Goal: Check status

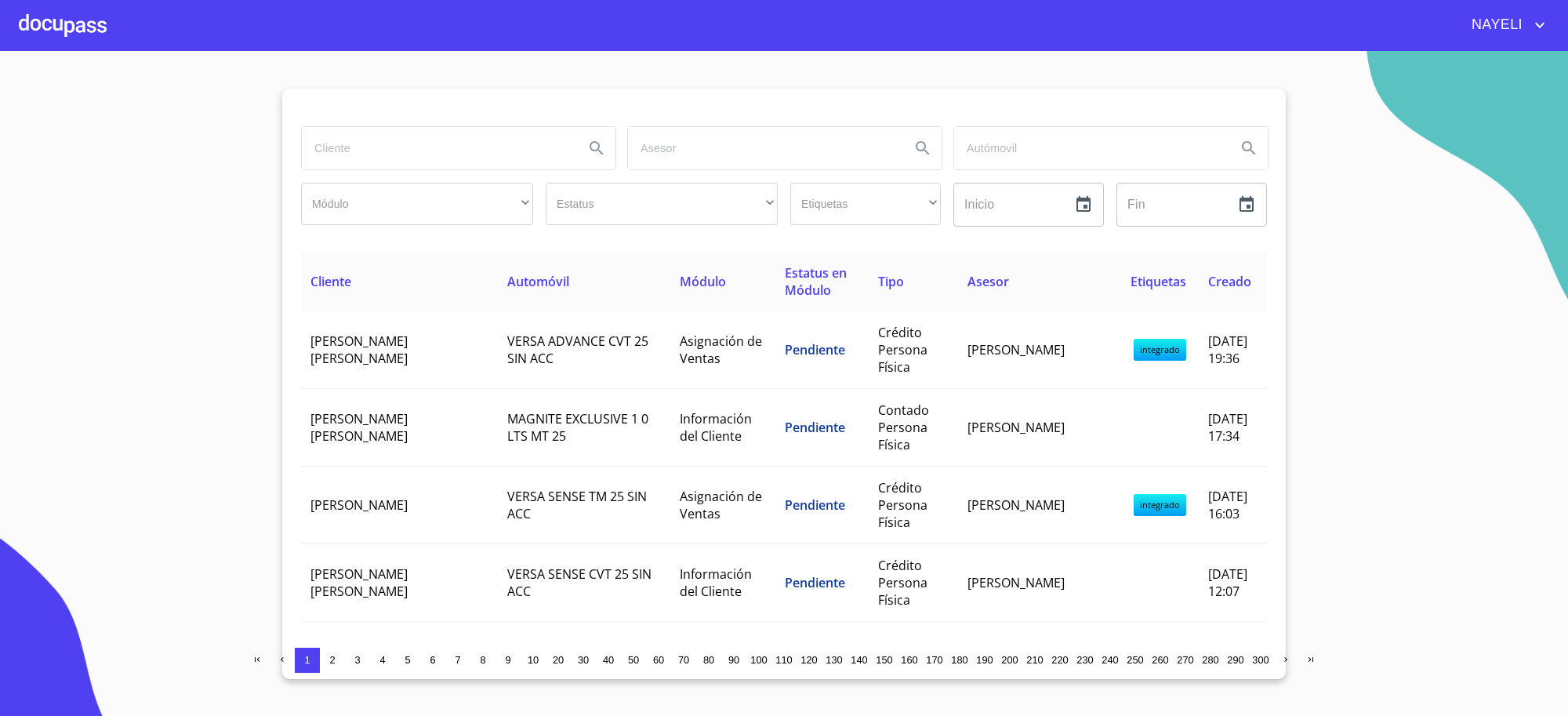
drag, startPoint x: 466, startPoint y: 105, endPoint x: 459, endPoint y: 121, distance: 17.5
click at [464, 105] on div at bounding box center [784, 107] width 966 height 38
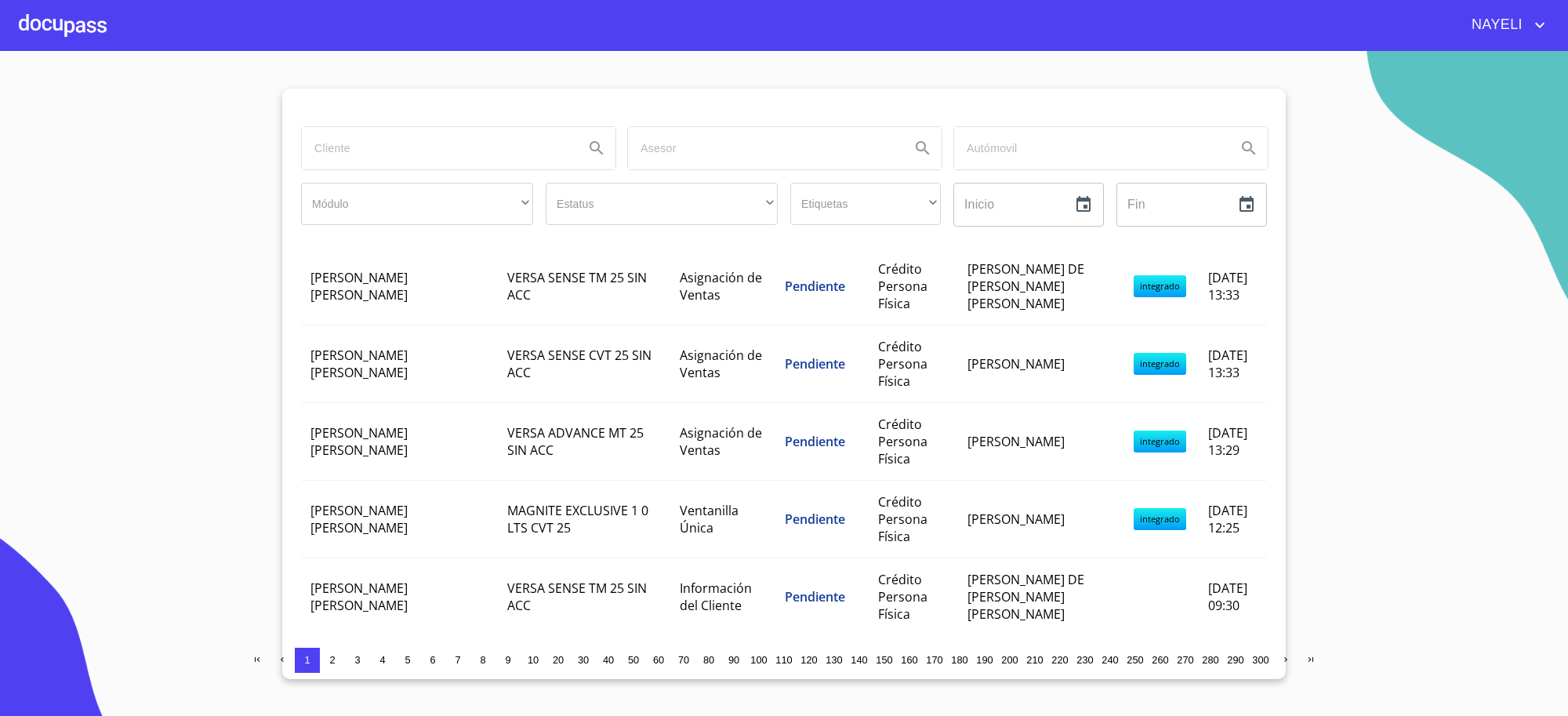
scroll to position [1677, 0]
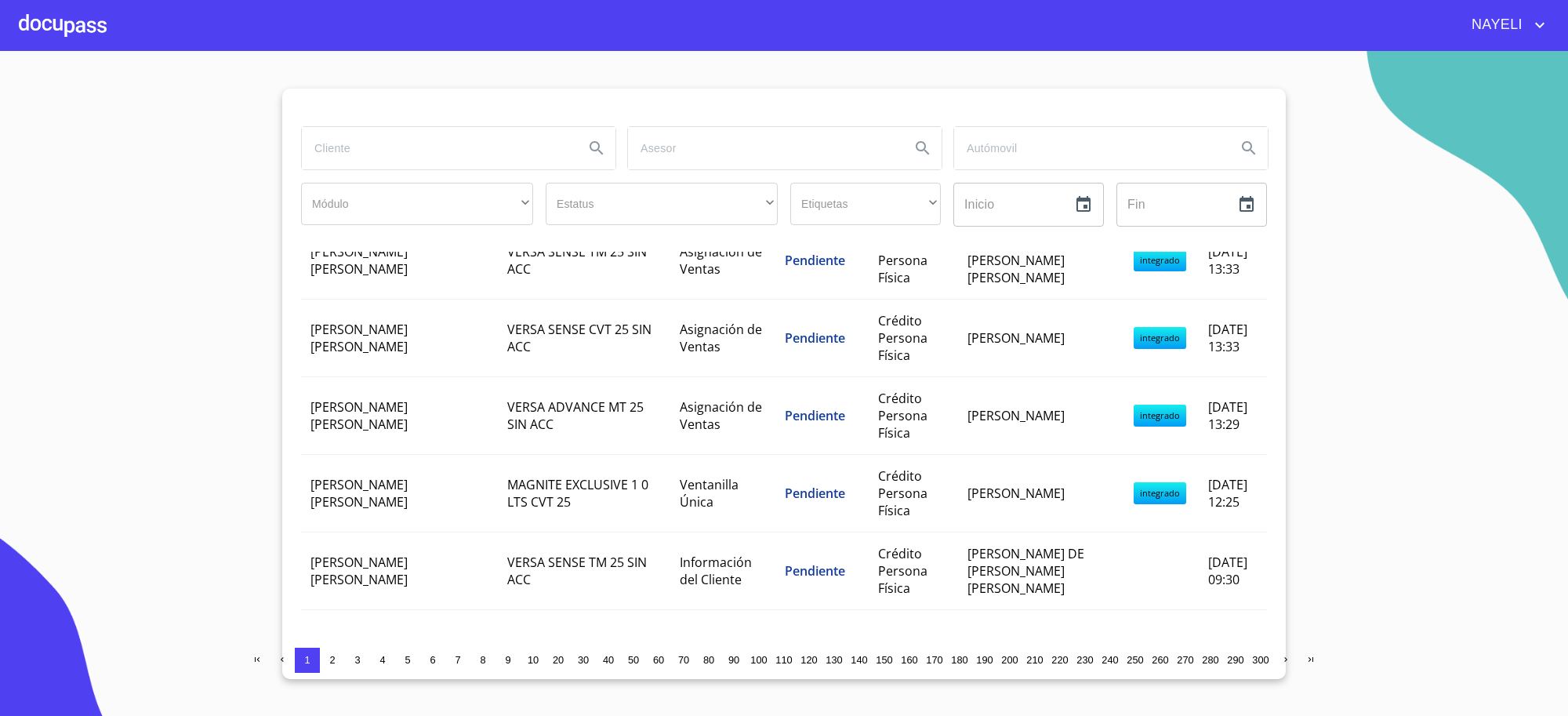
click at [480, 158] on input "search" at bounding box center [436, 148] width 270 height 43
type input "[PERSON_NAME]"
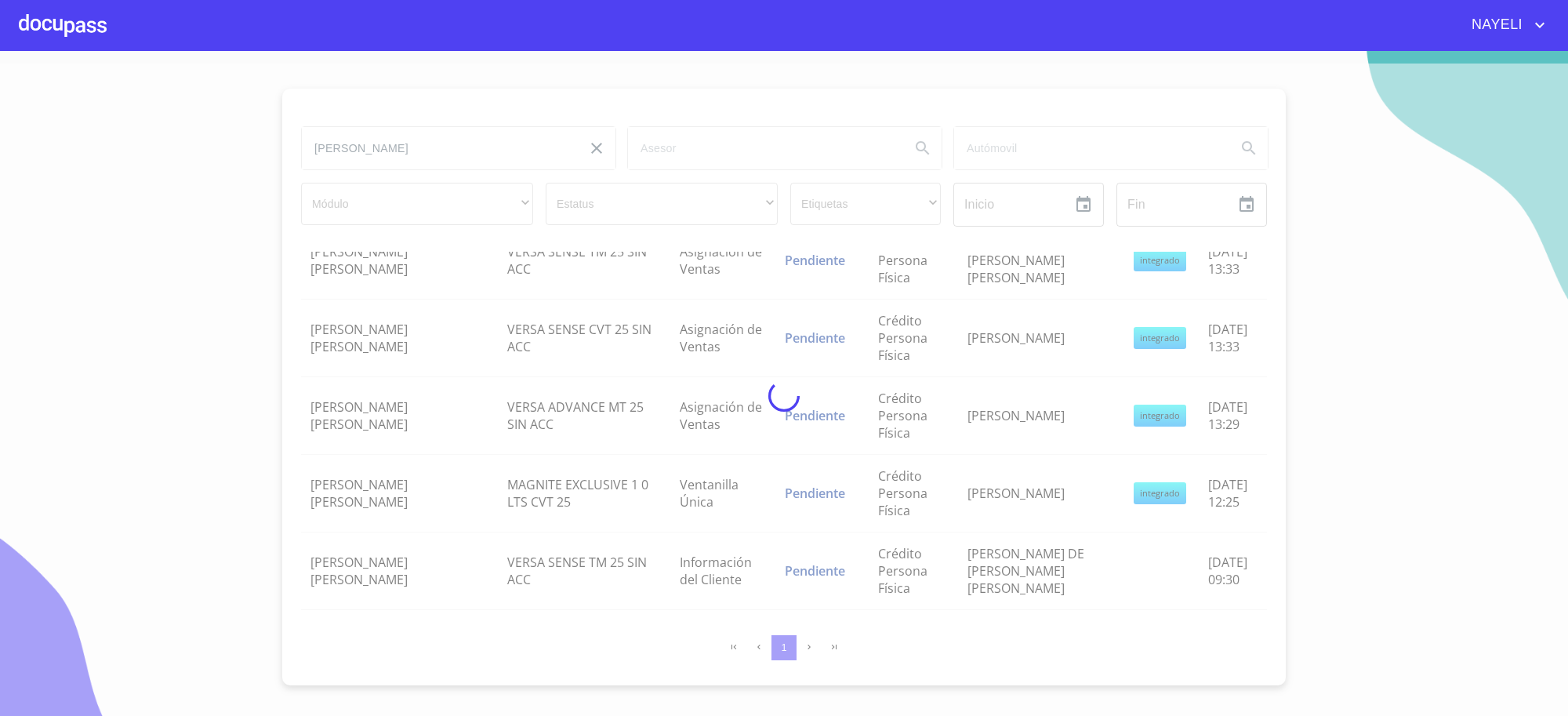
scroll to position [0, 0]
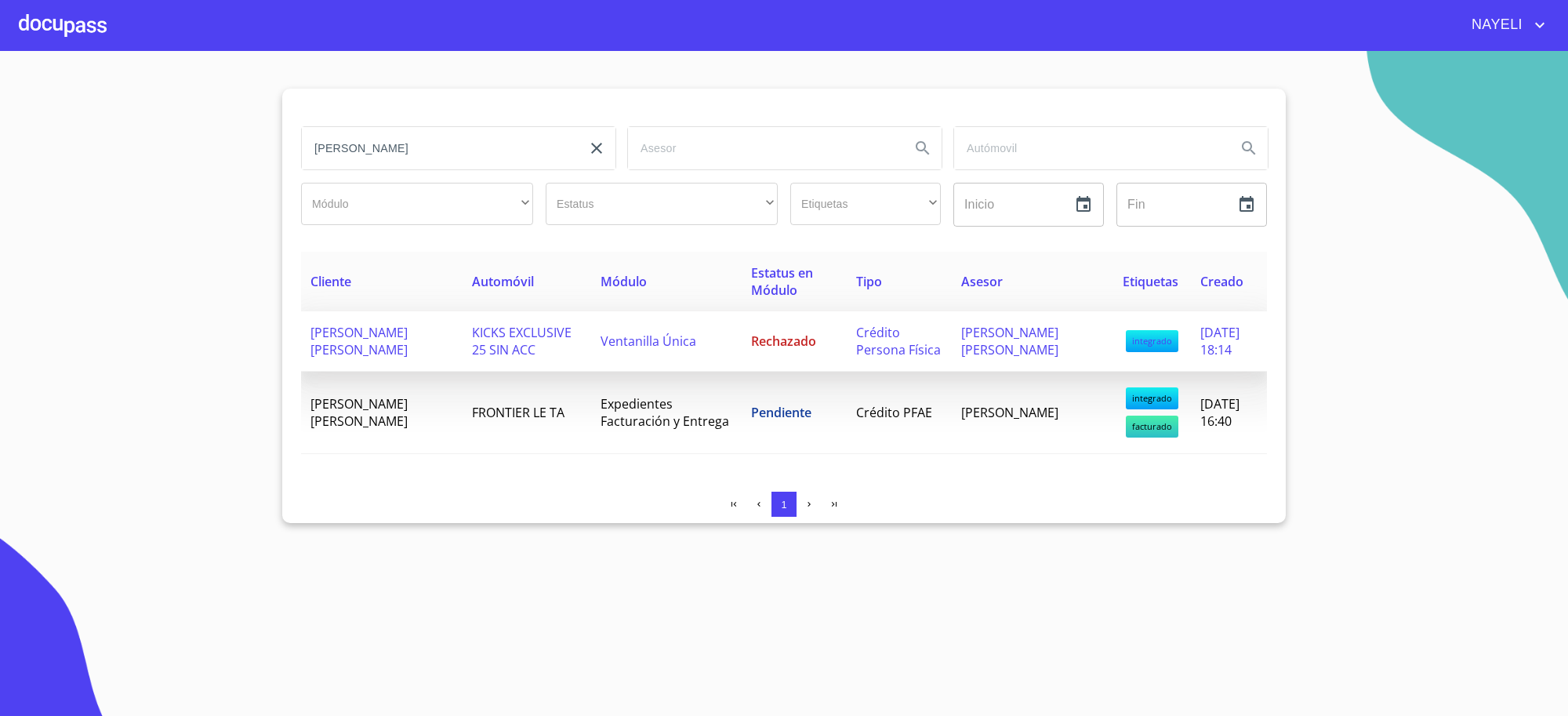
click at [790, 339] on span "Rechazado" at bounding box center [784, 342] width 65 height 17
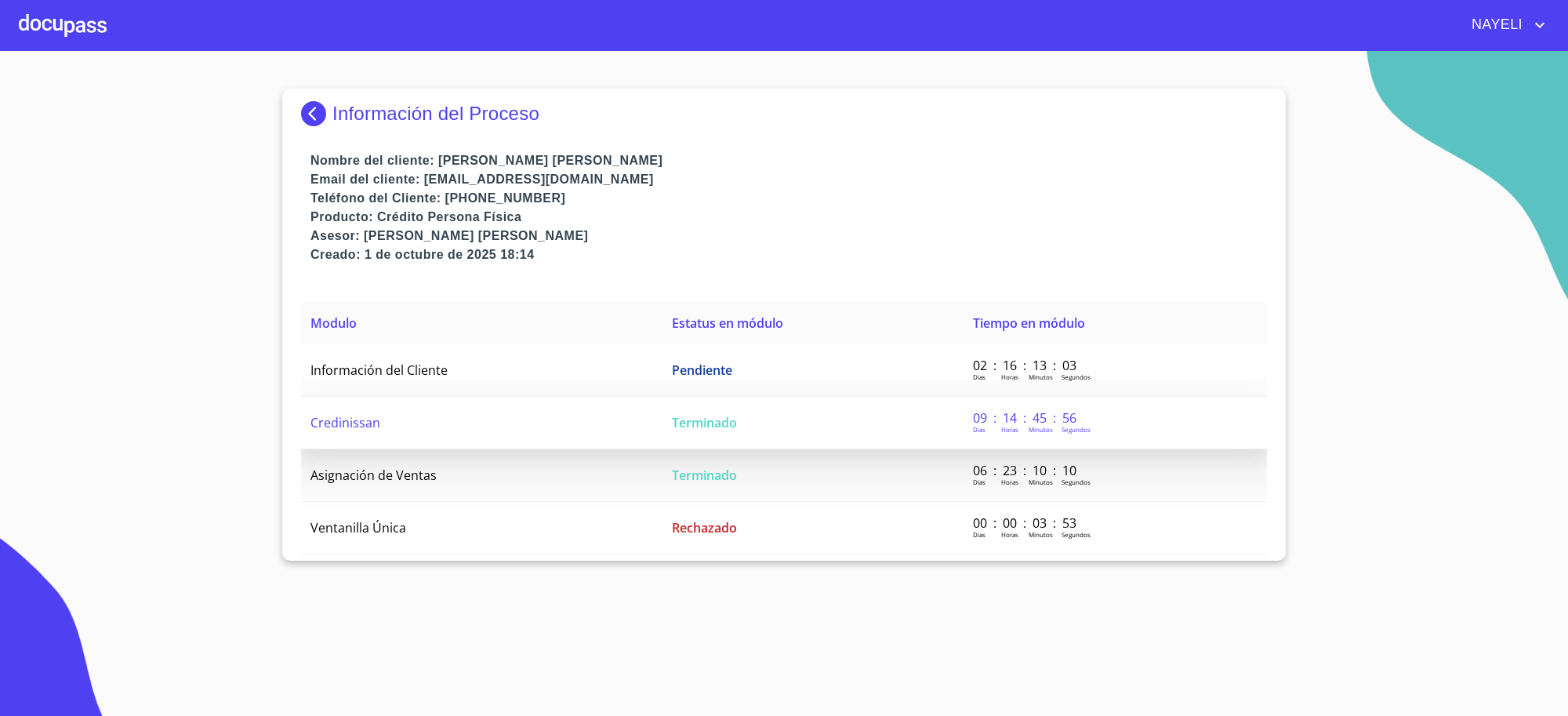
click at [776, 409] on td "Terminado" at bounding box center [813, 423] width 301 height 52
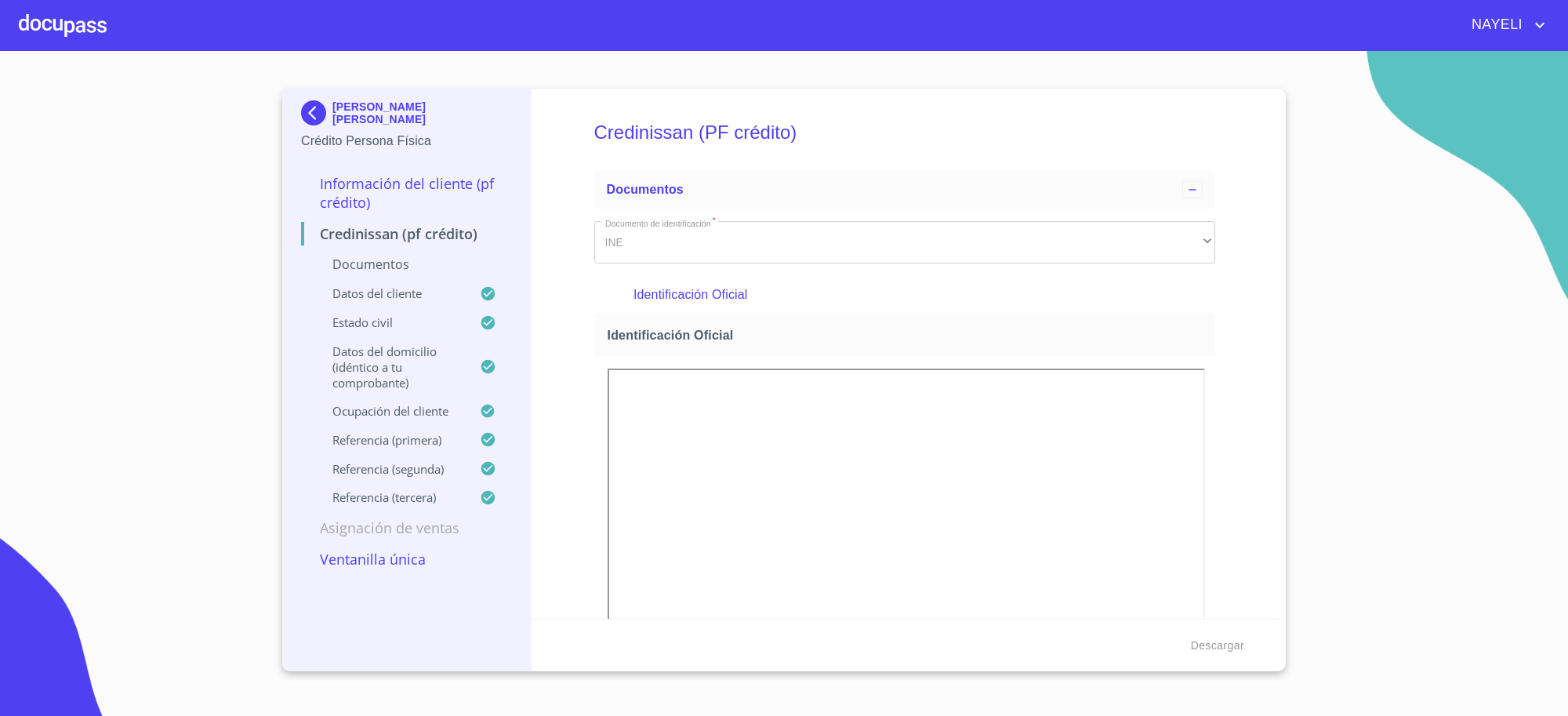
click at [387, 190] on p "Información del cliente (PF crédito)" at bounding box center [405, 192] width 210 height 38
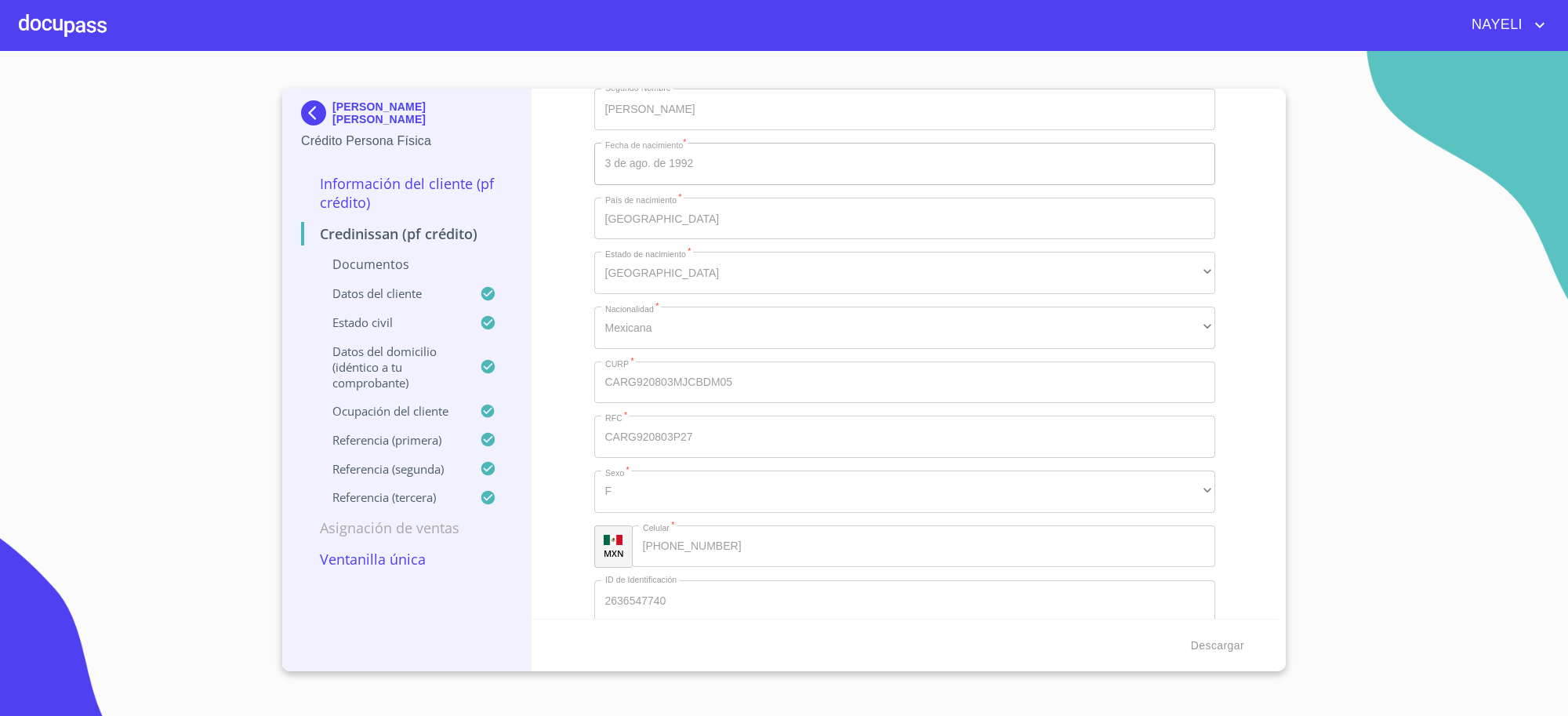
scroll to position [5621, 0]
